Goal: Book appointment/travel/reservation

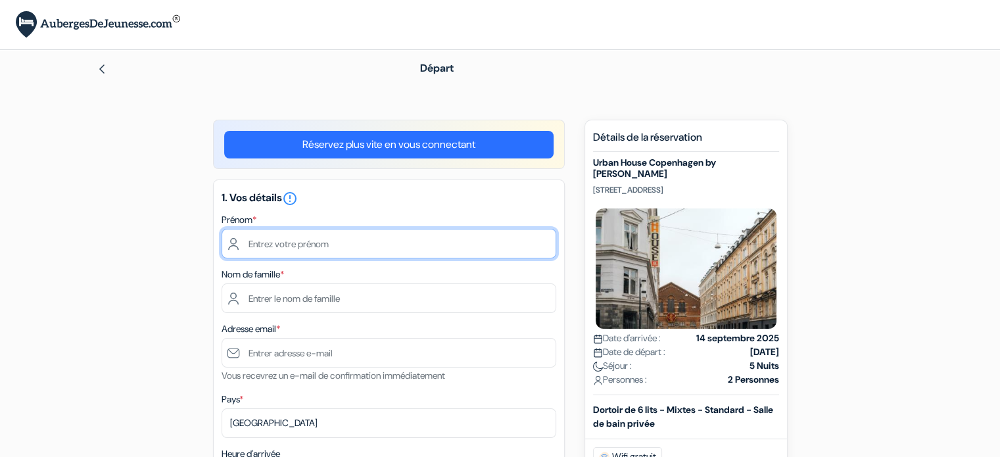
click at [331, 254] on input "text" at bounding box center [389, 244] width 335 height 30
type input "Benjamin"
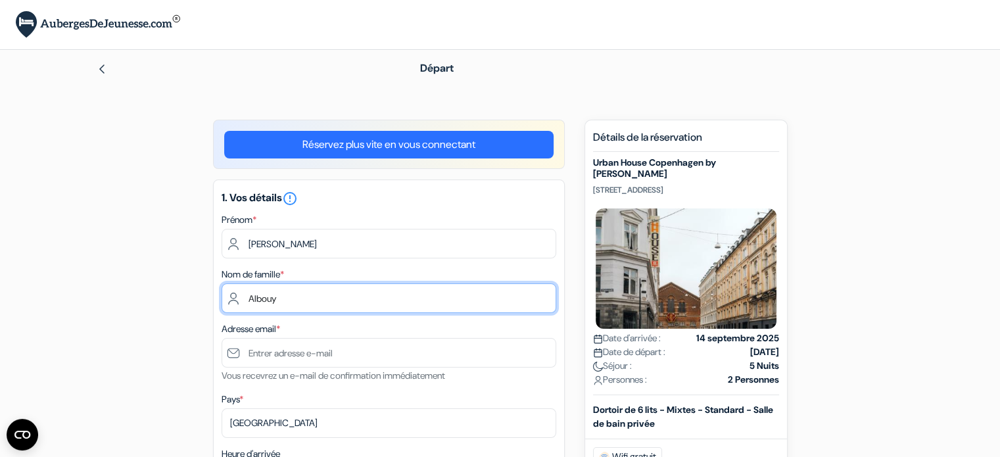
type input "Albouy"
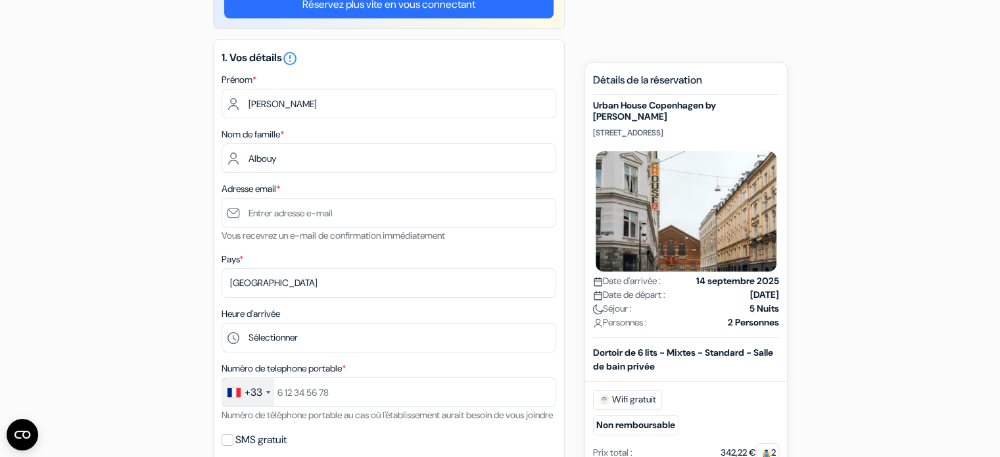
scroll to position [146, 0]
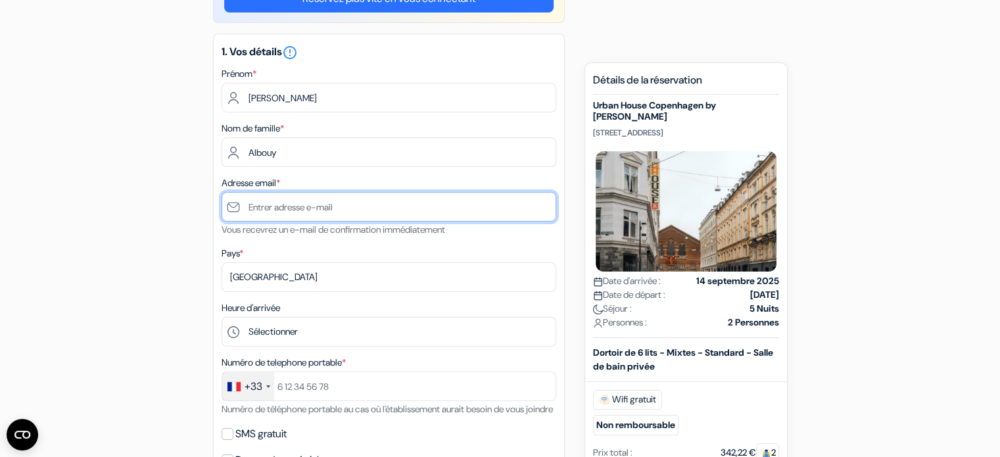
click at [319, 197] on input "text" at bounding box center [389, 207] width 335 height 30
type input "[EMAIL_ADDRESS][DOMAIN_NAME]"
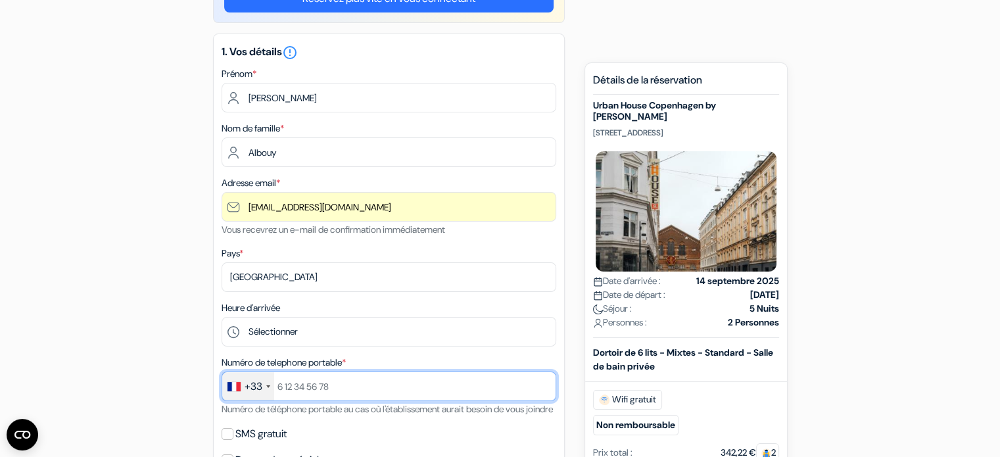
type input "0640664275"
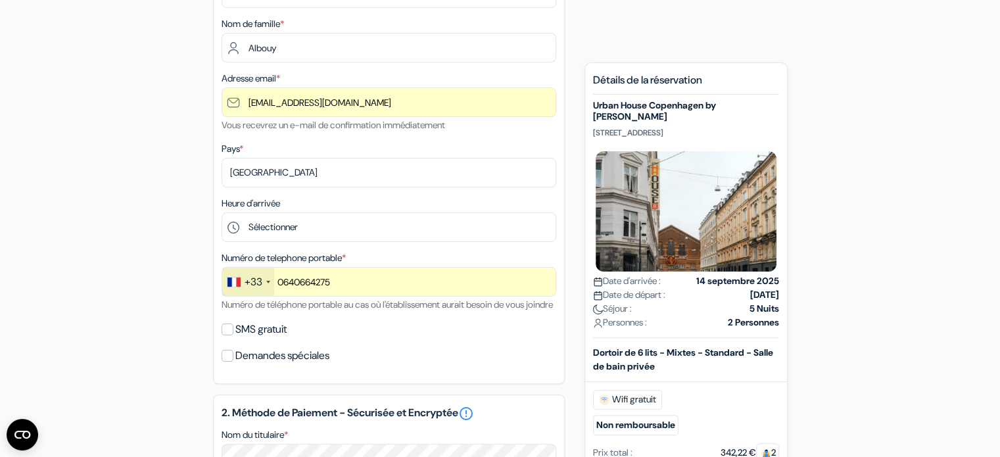
scroll to position [252, 0]
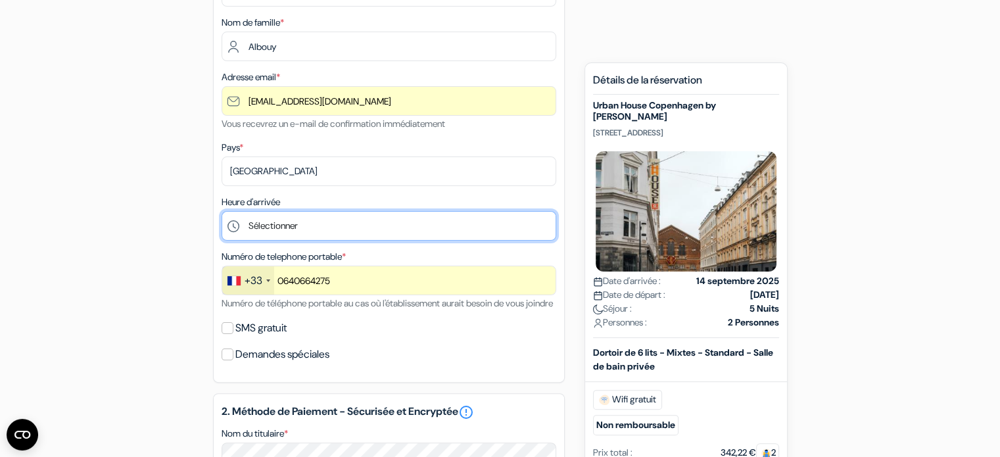
click at [324, 223] on select "Sélectionner 1:00 2:00 3:00 4:00 5:00 6:00 7:00 8:00 9:00 10:00 11:00 12:00 13:…" at bounding box center [389, 226] width 335 height 30
select select "0"
click at [222, 212] on select "Sélectionner 1:00 2:00 3:00 4:00 5:00 6:00 7:00 8:00 9:00 10:00 11:00 12:00 13:…" at bounding box center [389, 226] width 335 height 30
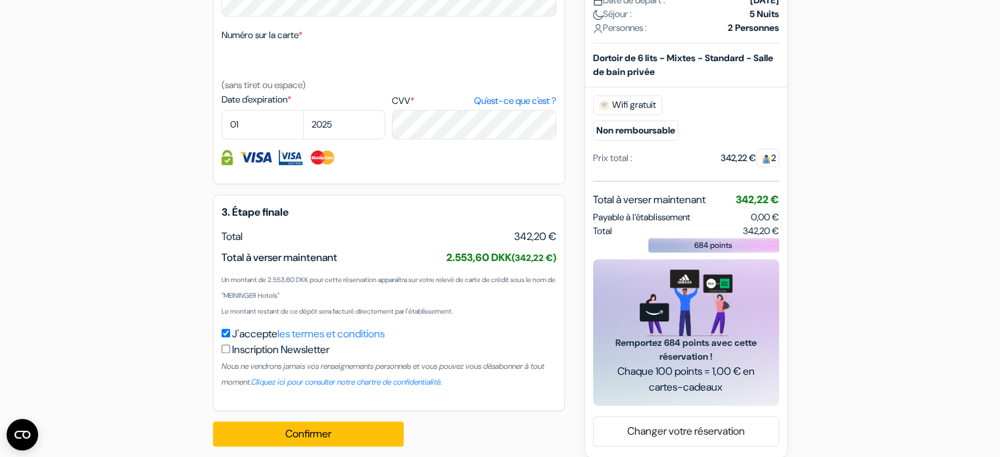
scroll to position [737, 0]
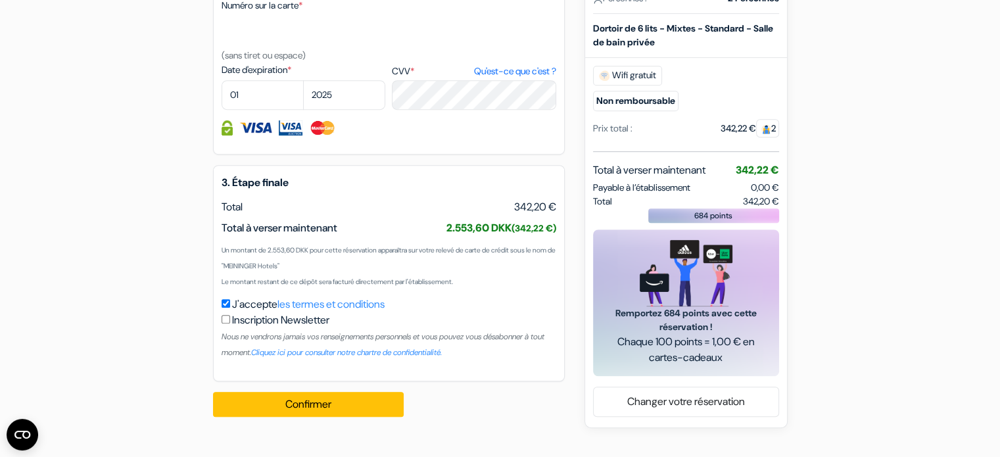
click at [487, 189] on h5 "3. Étape finale" at bounding box center [389, 182] width 335 height 12
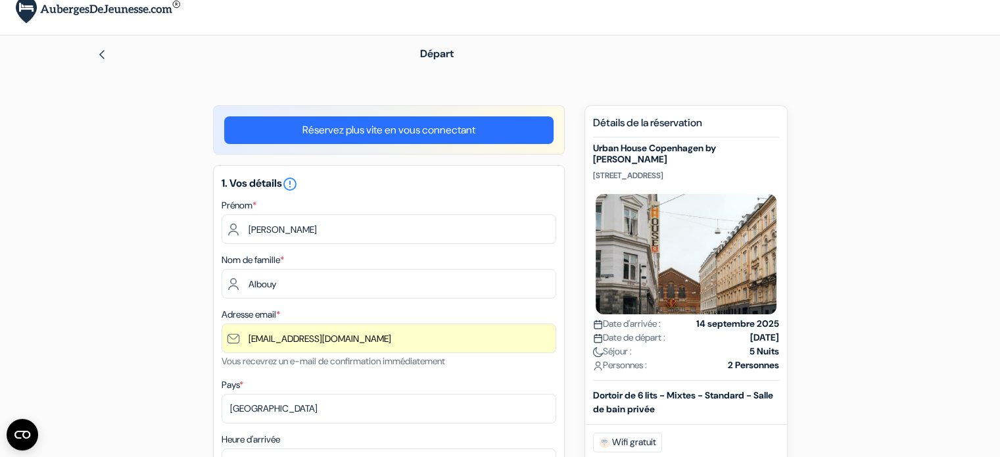
scroll to position [0, 0]
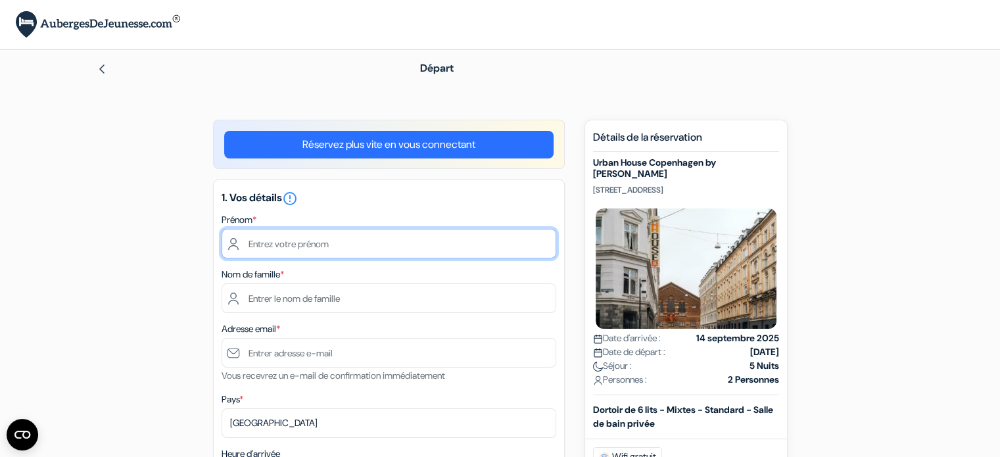
click at [355, 247] on input "text" at bounding box center [389, 244] width 335 height 30
type input "Benjamin"
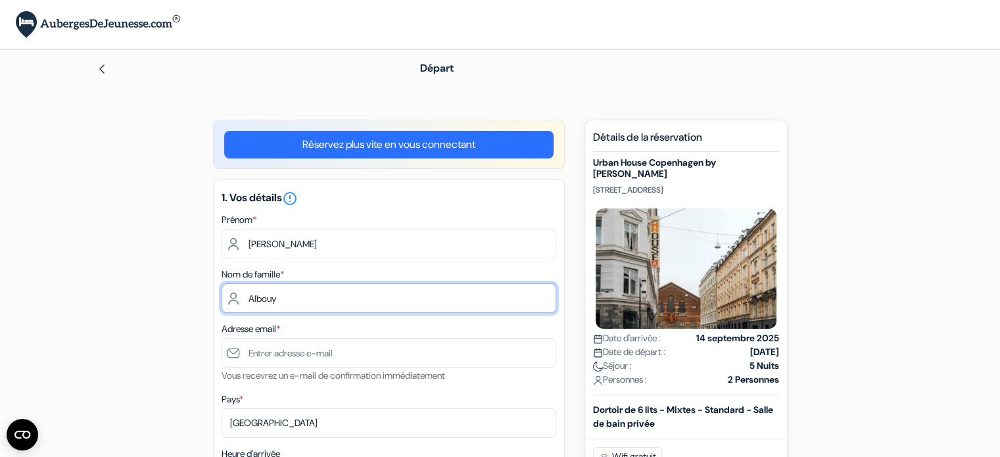
type input "Albouy"
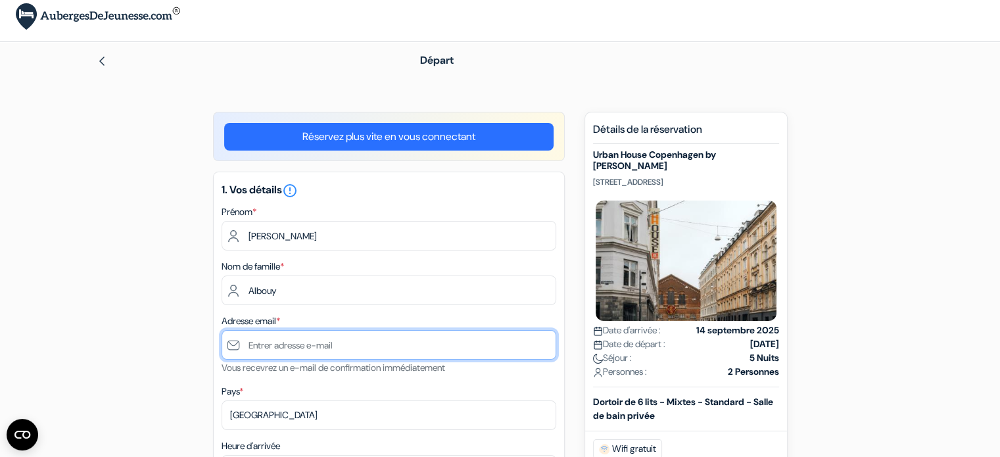
scroll to position [31, 0]
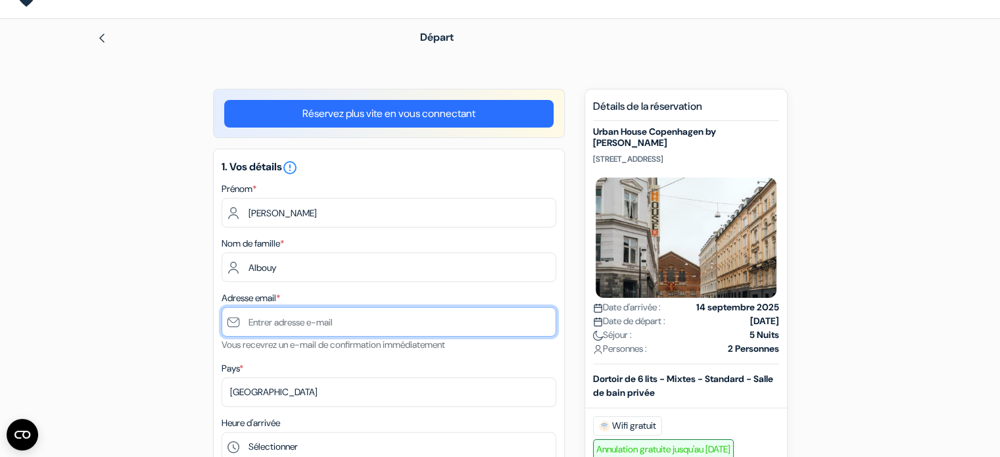
click at [421, 323] on input "text" at bounding box center [389, 322] width 335 height 30
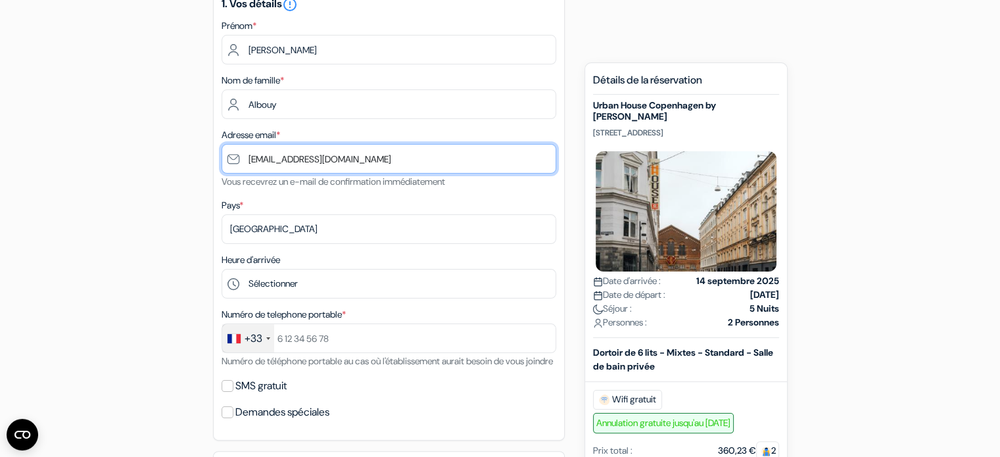
scroll to position [246, 0]
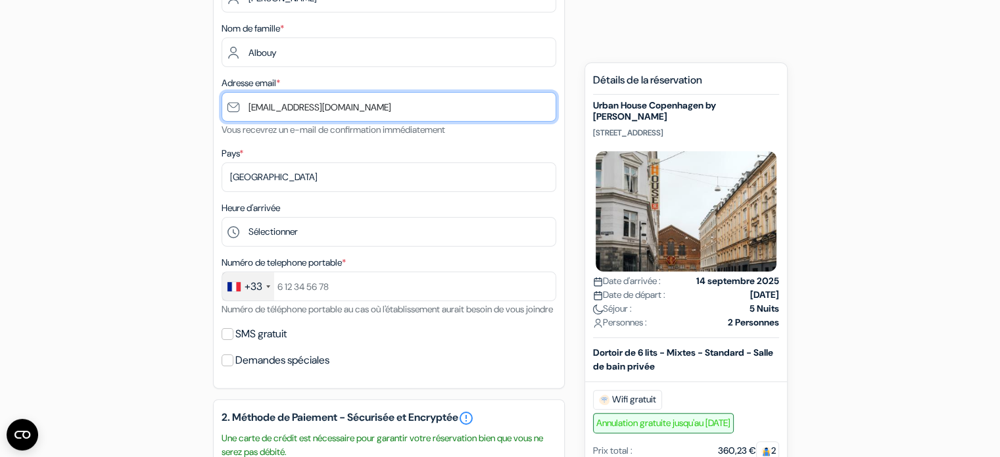
type input "[EMAIL_ADDRESS][DOMAIN_NAME]"
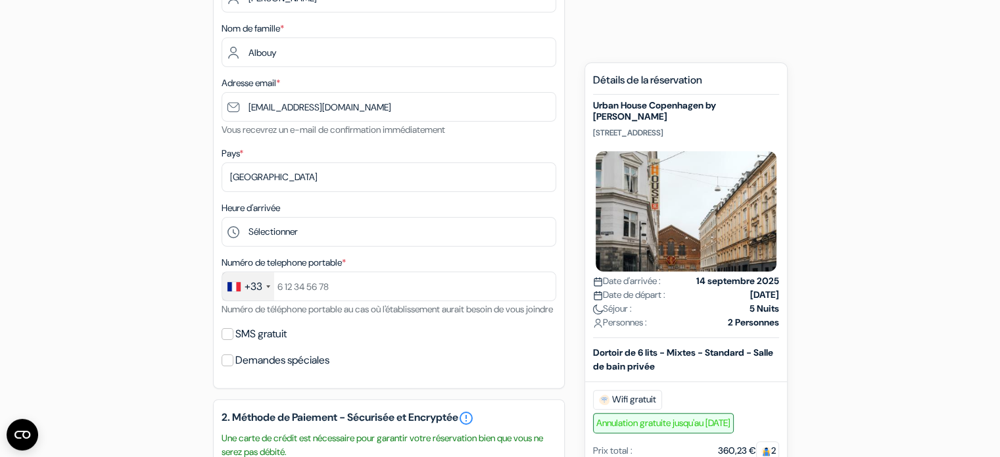
click at [91, 211] on div "add_box Urban House Copenhagen by MEININGER Colbjoernsensgade 5-11 1652 Koebenh…" at bounding box center [500, 415] width 868 height 1082
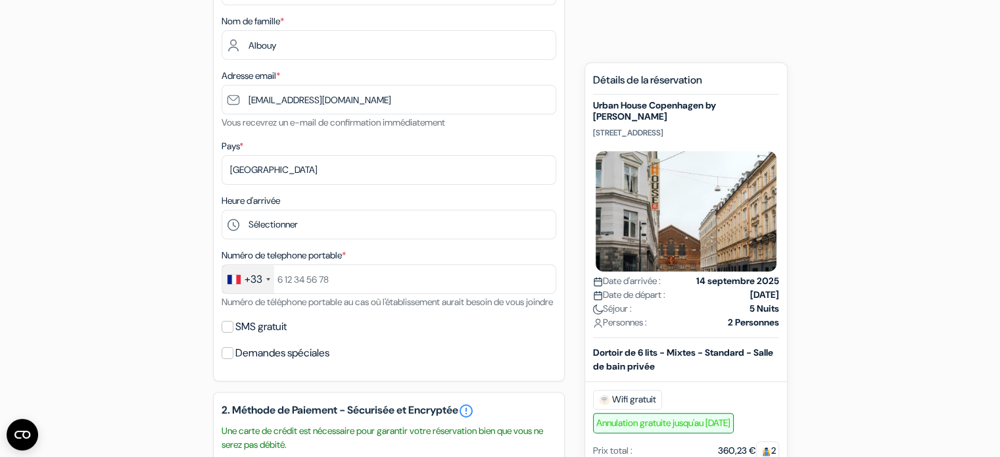
scroll to position [257, 0]
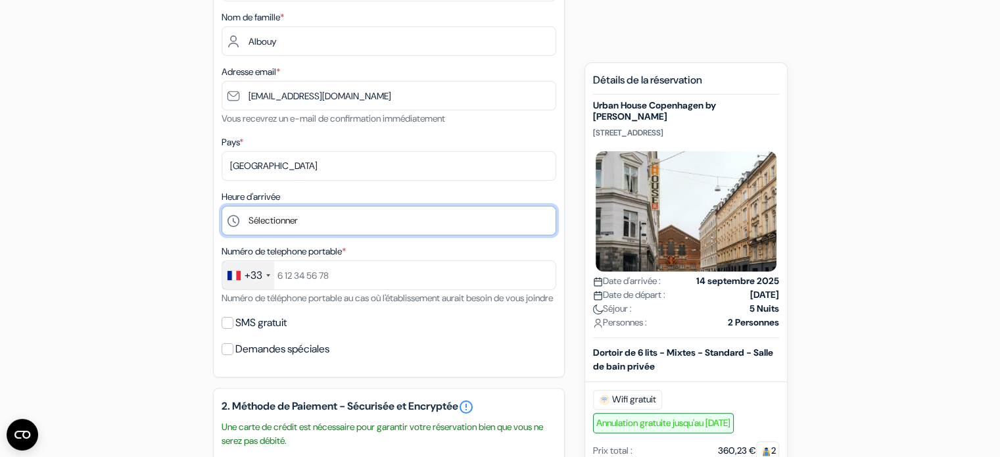
click at [309, 230] on select "Sélectionner 1:00 2:00 3:00 4:00 5:00 6:00 7:00 8:00 9:00 10:00 11:00 12:00 13:…" at bounding box center [389, 221] width 335 height 30
select select "0"
click at [222, 206] on select "Sélectionner 1:00 2:00 3:00 4:00 5:00 6:00 7:00 8:00 9:00 10:00 11:00 12:00 13:…" at bounding box center [389, 221] width 335 height 30
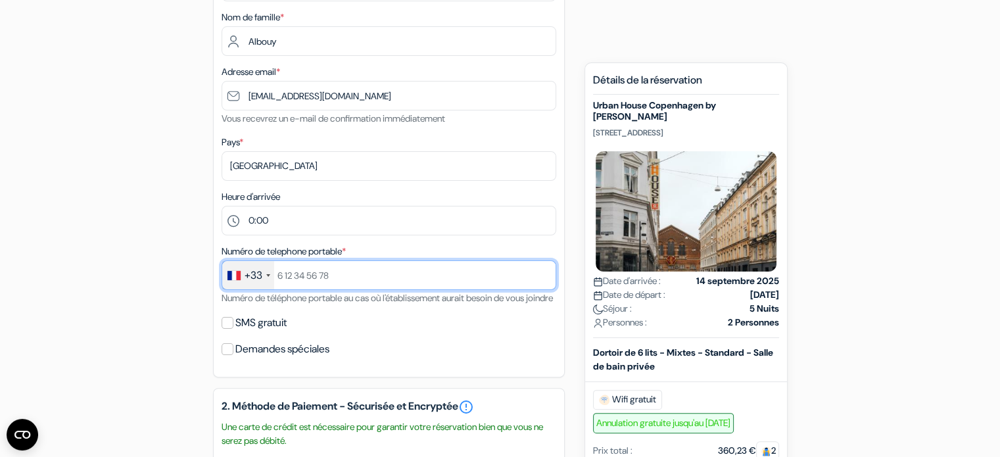
click at [364, 284] on input "text" at bounding box center [389, 275] width 335 height 30
type input "640664275"
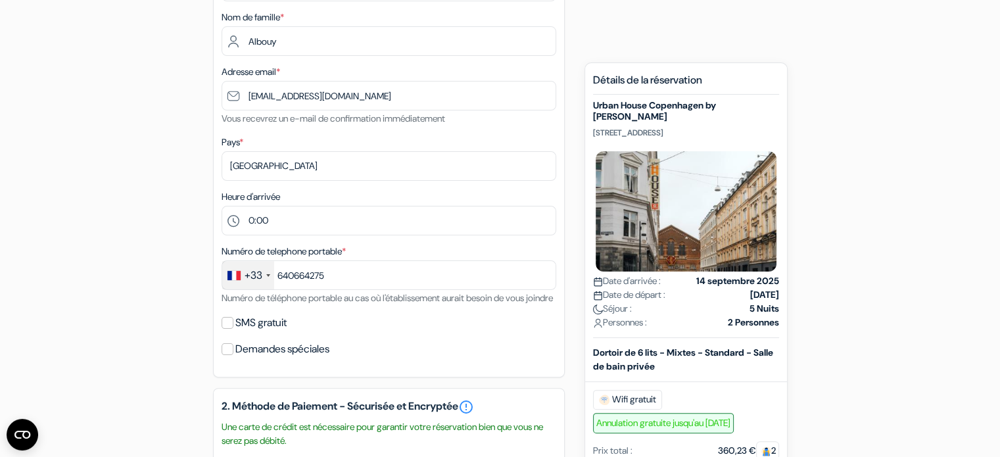
click at [159, 293] on div "add_box Urban House Copenhagen by MEININGER Colbjoernsensgade 5-11 1652 Koebenh…" at bounding box center [500, 404] width 868 height 1082
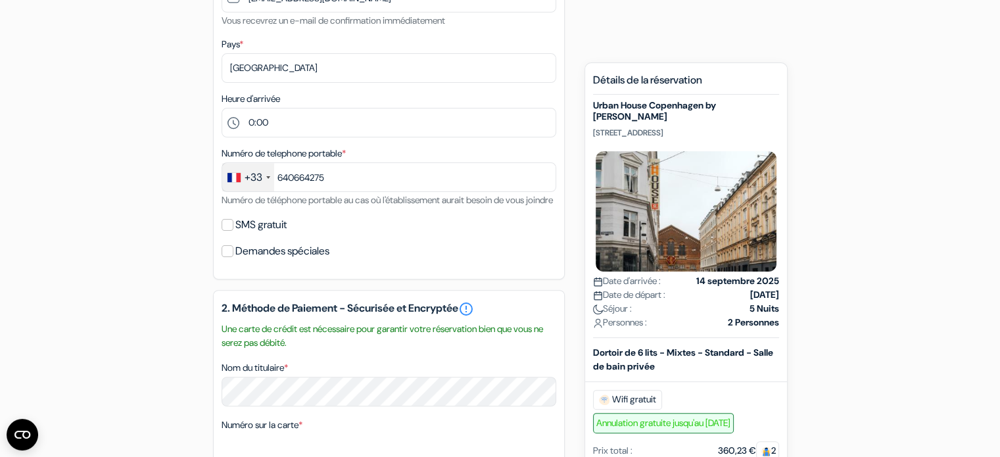
scroll to position [396, 0]
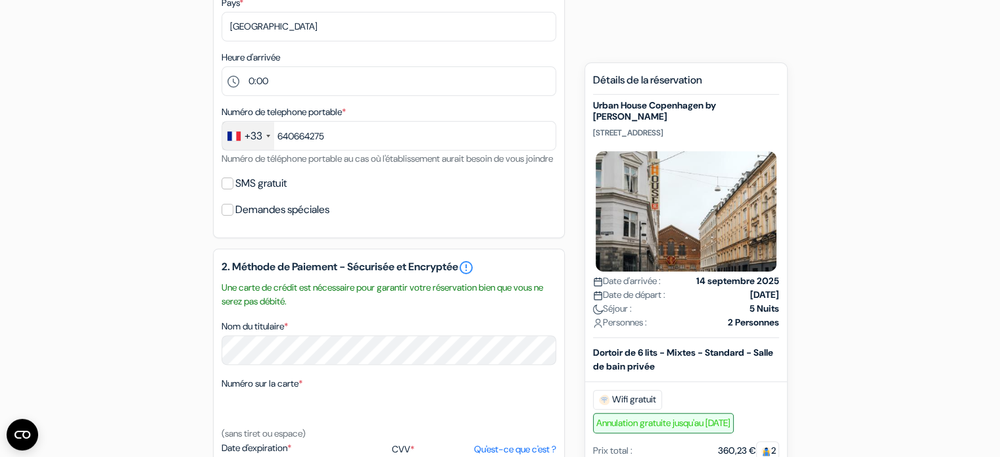
click at [240, 193] on label "SMS gratuit" at bounding box center [260, 183] width 51 height 18
click at [233, 189] on input "SMS gratuit" at bounding box center [228, 184] width 12 height 12
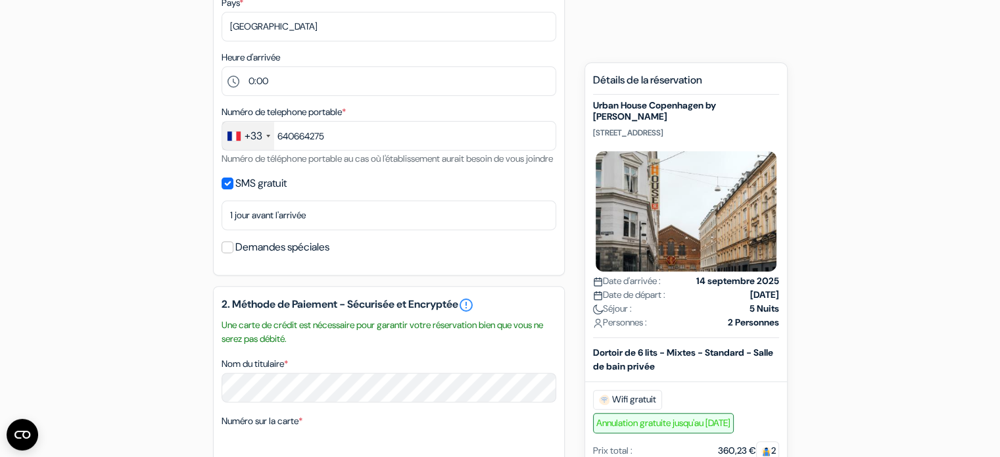
click at [255, 193] on label "SMS gratuit" at bounding box center [260, 183] width 51 height 18
click at [233, 189] on input "SMS gratuit" at bounding box center [228, 184] width 12 height 12
checkbox input "false"
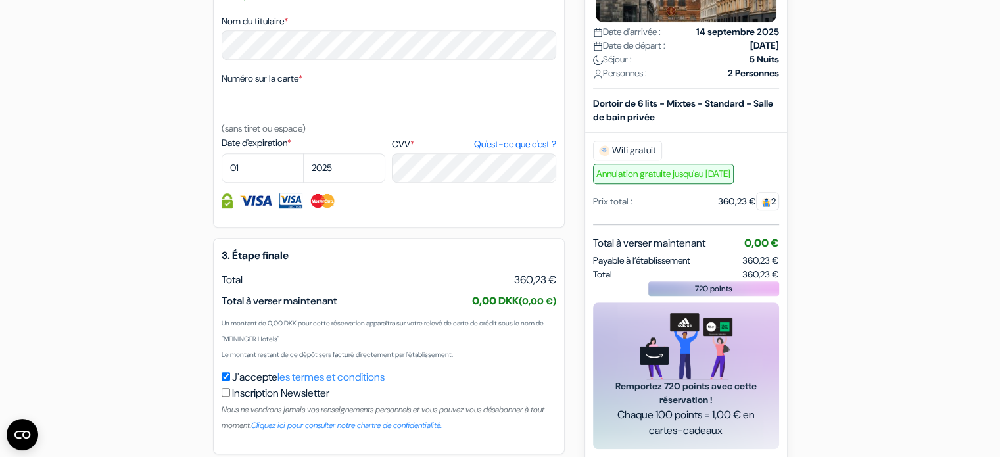
scroll to position [703, 0]
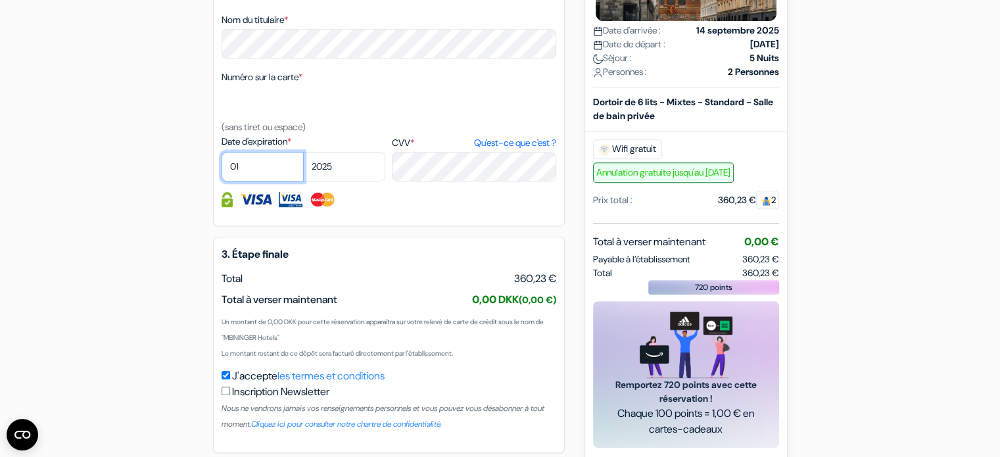
select select "11"
select select "2026"
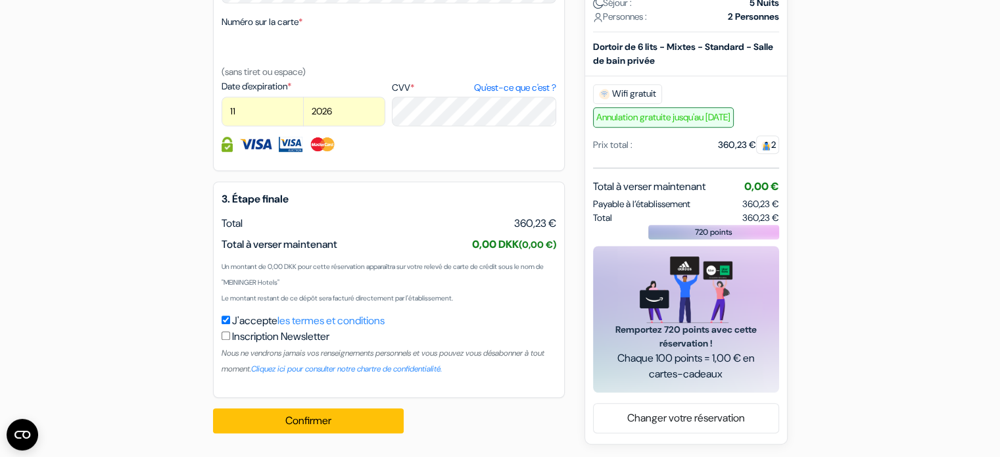
scroll to position [775, 0]
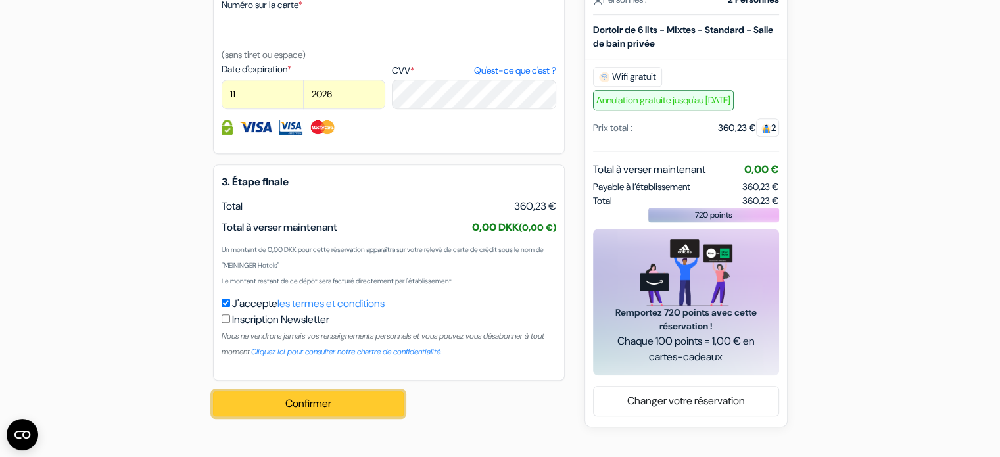
click at [317, 416] on button "Confirmer Loading..." at bounding box center [308, 403] width 191 height 25
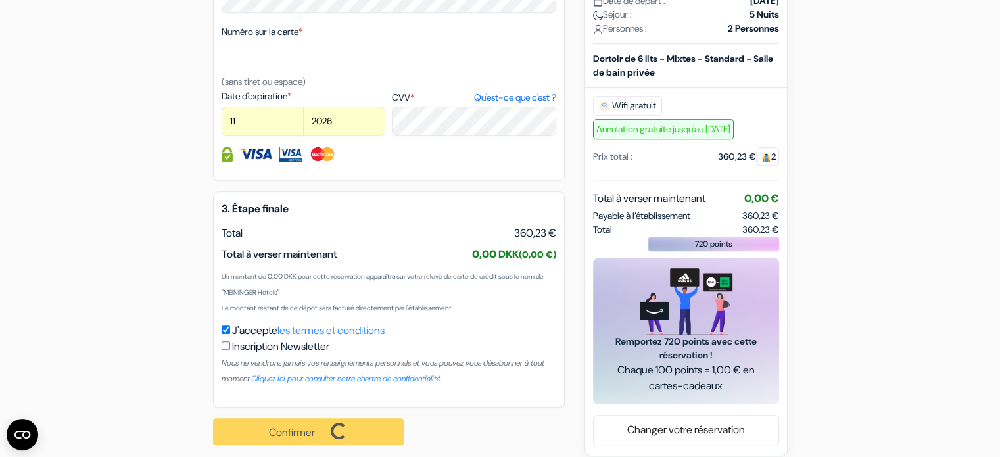
scroll to position [777, 0]
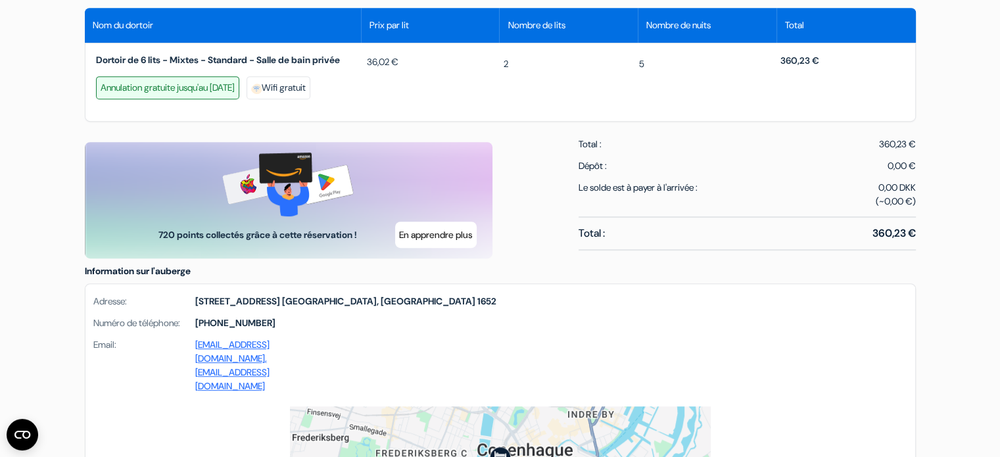
scroll to position [647, 0]
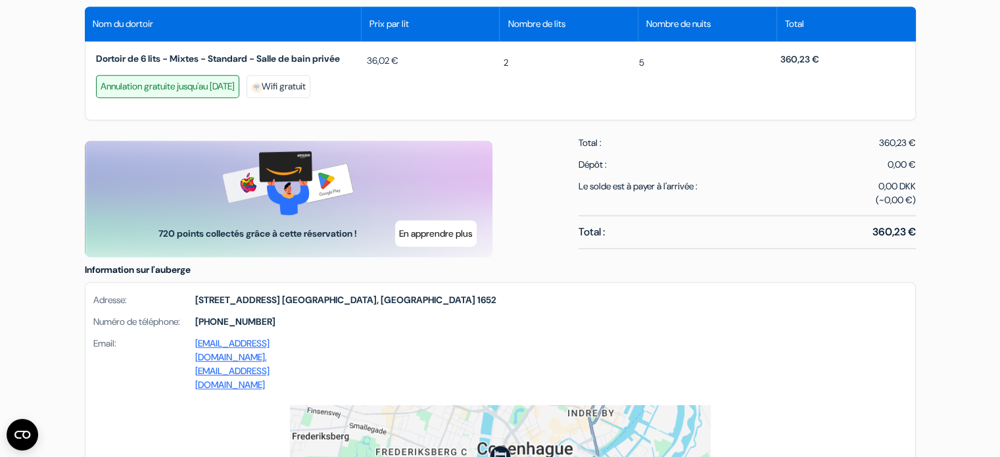
click at [31, 136] on div "Langue Fermer Monnaie Fermer Télécharger l'application" at bounding box center [500, 215] width 1000 height 1725
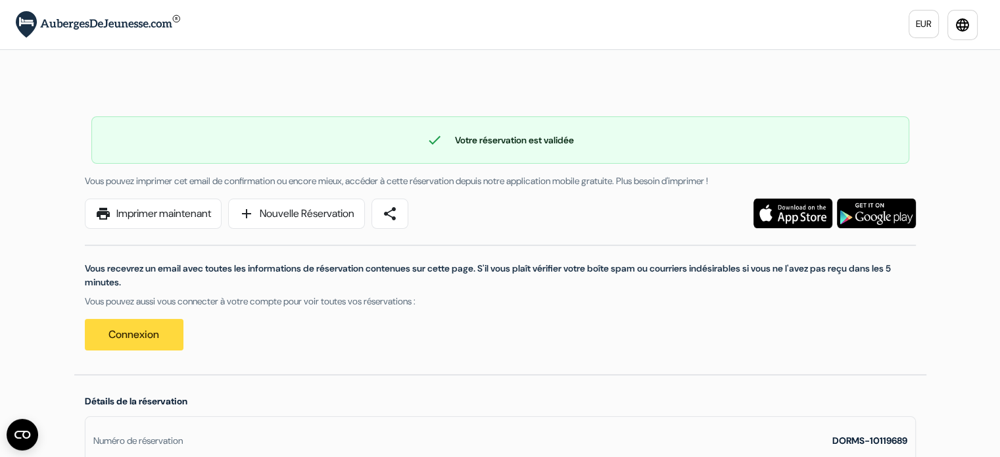
scroll to position [5, 0]
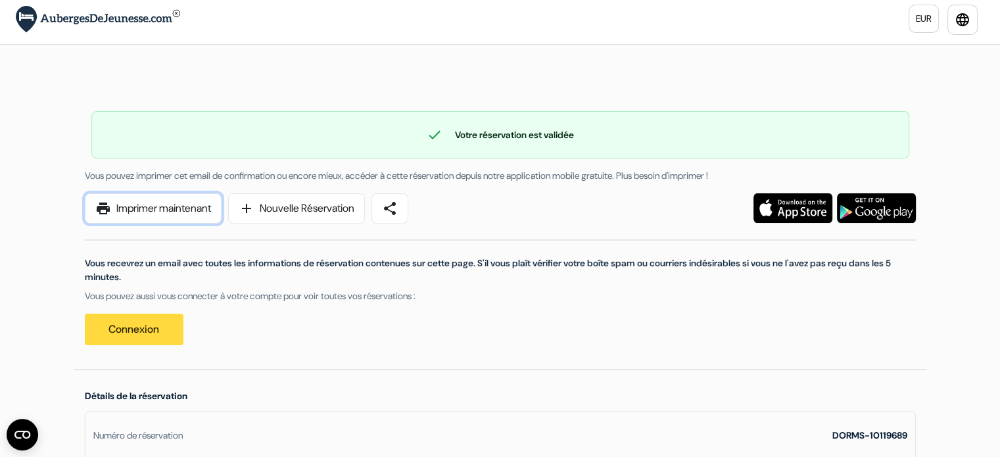
click at [152, 212] on link "print Imprimer maintenant" at bounding box center [153, 208] width 137 height 30
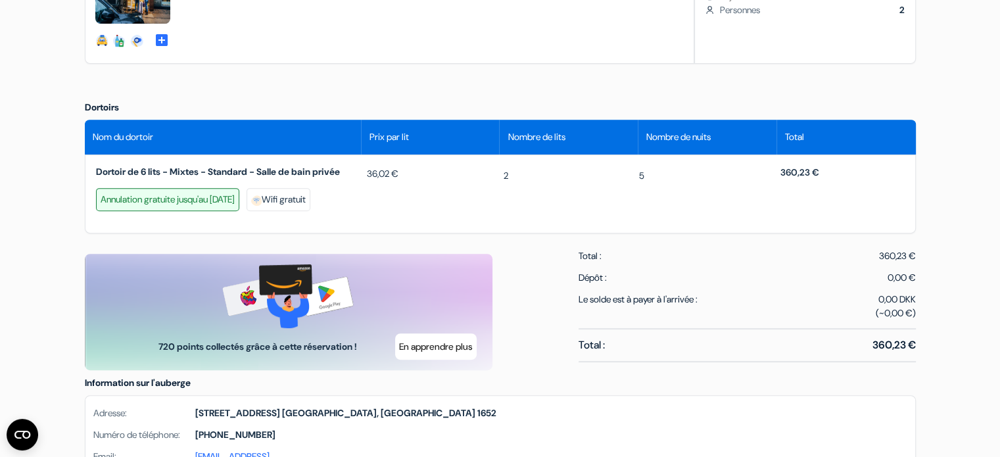
scroll to position [0, 0]
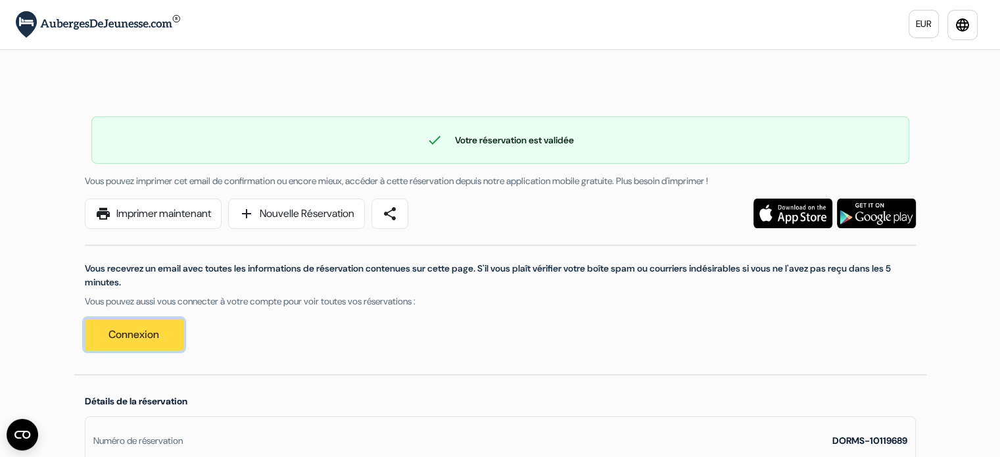
click at [143, 327] on link "Connexion" at bounding box center [134, 335] width 99 height 32
click at [595, 218] on div at bounding box center [747, 214] width 353 height 30
click at [122, 340] on link "Connexion" at bounding box center [134, 335] width 99 height 32
